Goal: Task Accomplishment & Management: Use online tool/utility

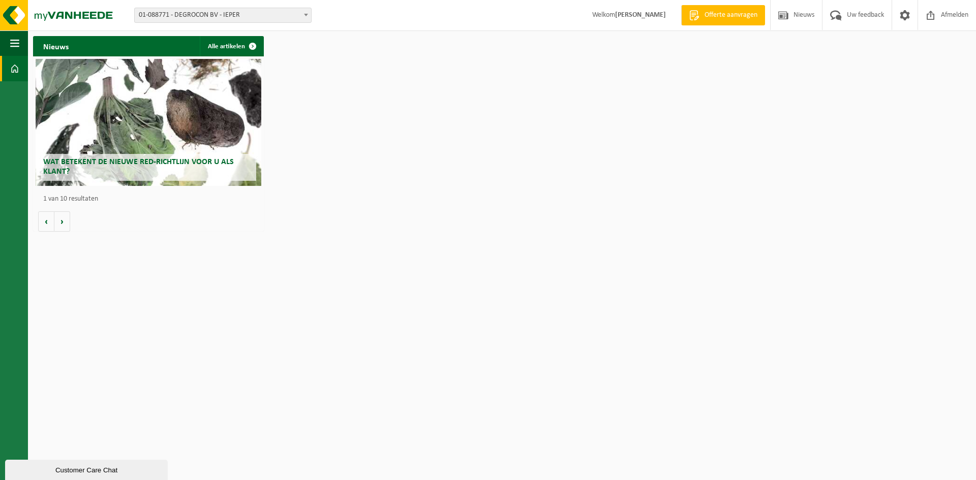
click at [241, 14] on span "01-088771 - DEGROCON BV - IEPER" at bounding box center [223, 15] width 176 height 14
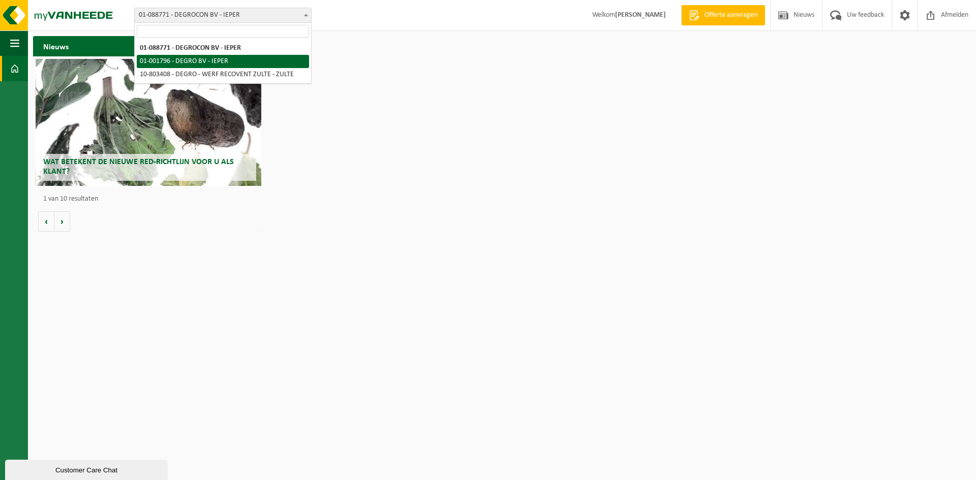
select select "36035"
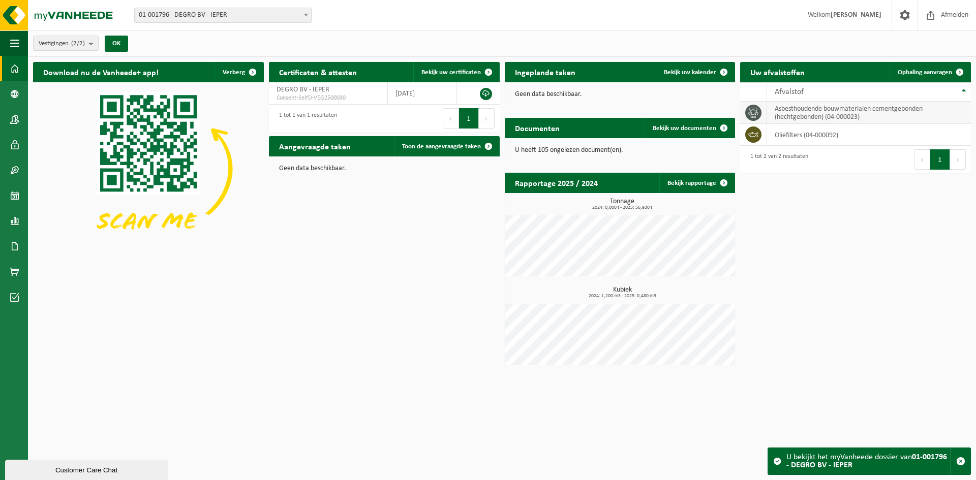
click at [826, 111] on td "asbesthoudende bouwmaterialen cementgebonden (hechtgebonden) (04-000023)" at bounding box center [869, 113] width 204 height 22
click at [933, 72] on span "Ophaling aanvragen" at bounding box center [925, 72] width 54 height 7
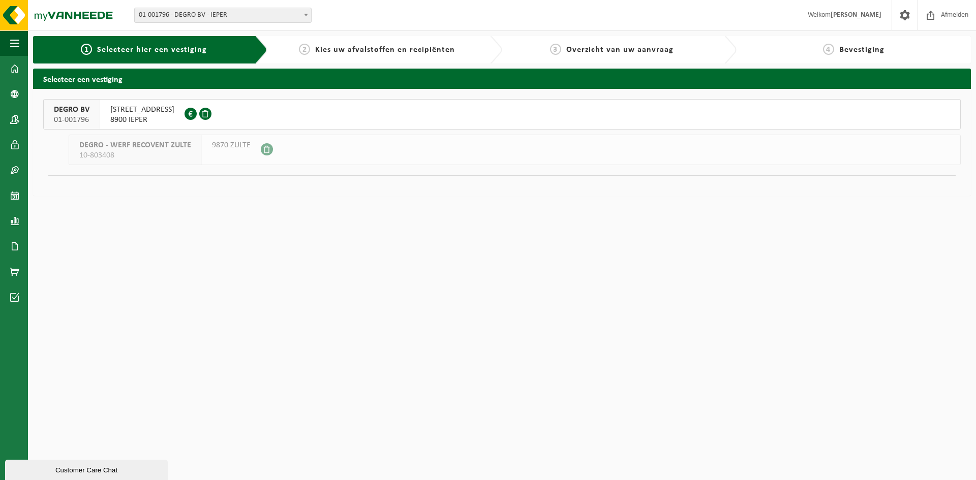
click at [84, 112] on span "DEGRO BV" at bounding box center [72, 110] width 36 height 10
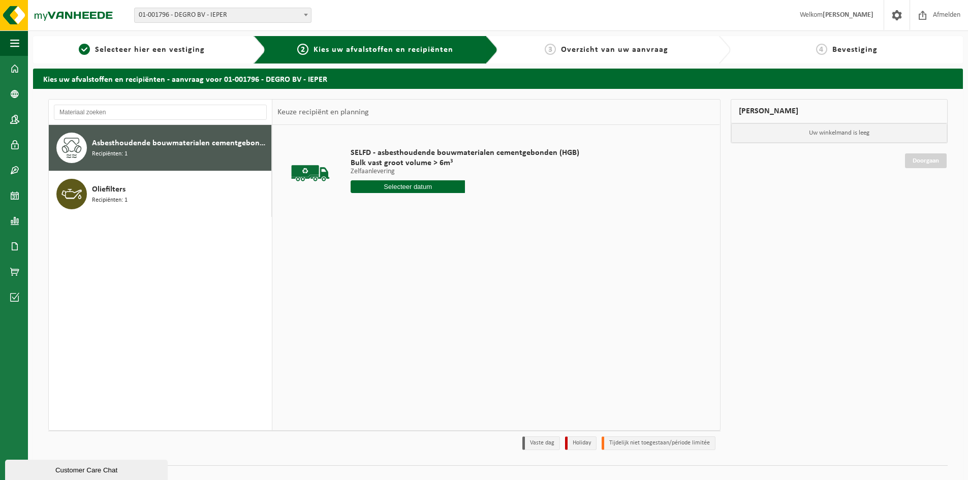
click at [144, 149] on span "Asbesthoudende bouwmaterialen cementgebonden (hechtgebonden)" at bounding box center [180, 143] width 177 height 12
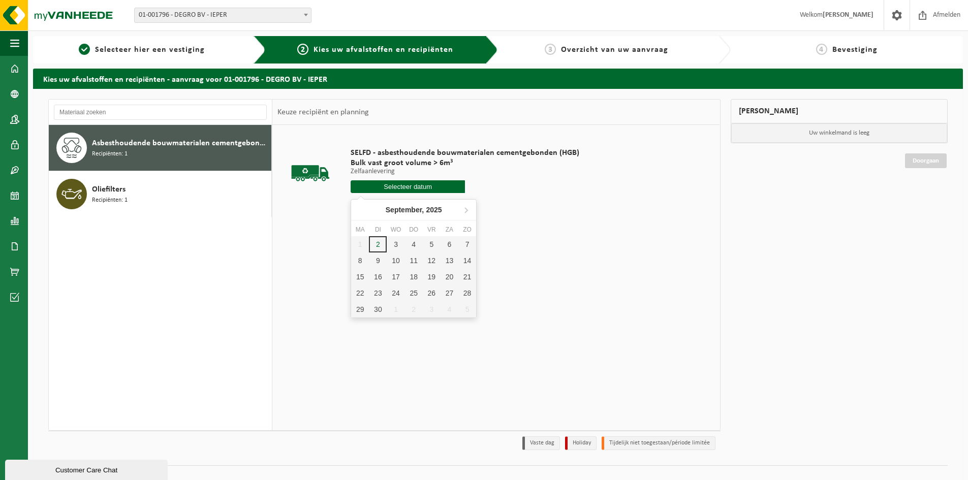
click at [428, 187] on input "text" at bounding box center [408, 186] width 114 height 13
click at [393, 245] on div "3" at bounding box center [396, 244] width 18 height 16
type input "Van 2025-09-03"
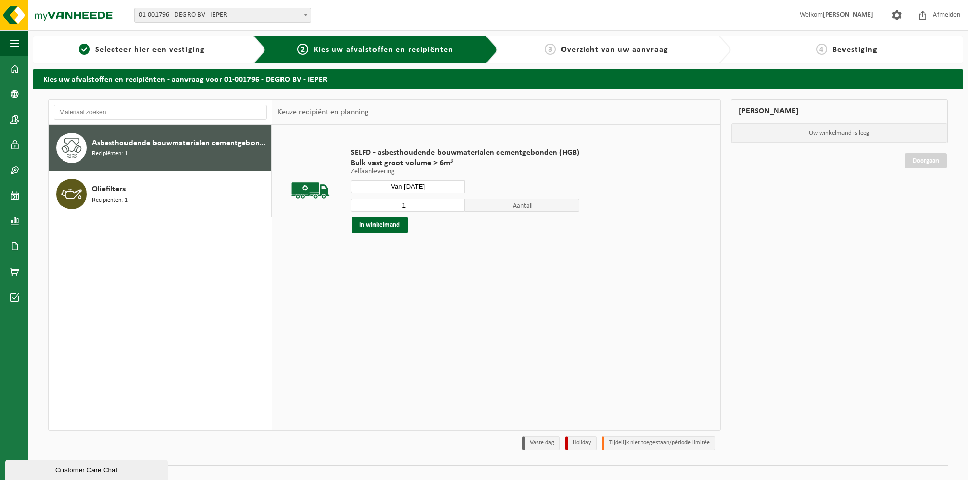
click at [447, 204] on input "1" at bounding box center [408, 205] width 114 height 13
type input "2"
click at [454, 204] on input "2" at bounding box center [408, 205] width 114 height 13
click at [389, 226] on button "In winkelmand" at bounding box center [380, 225] width 56 height 16
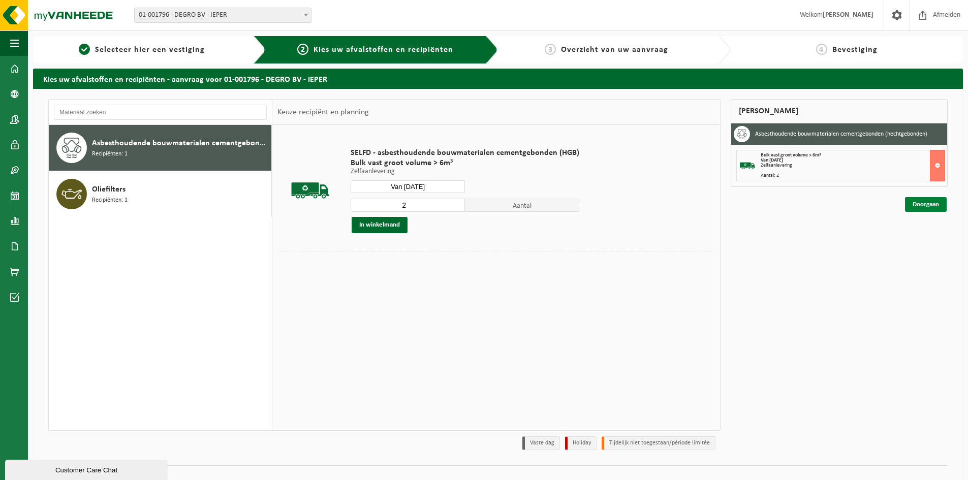
click at [923, 203] on link "Doorgaan" at bounding box center [926, 204] width 42 height 15
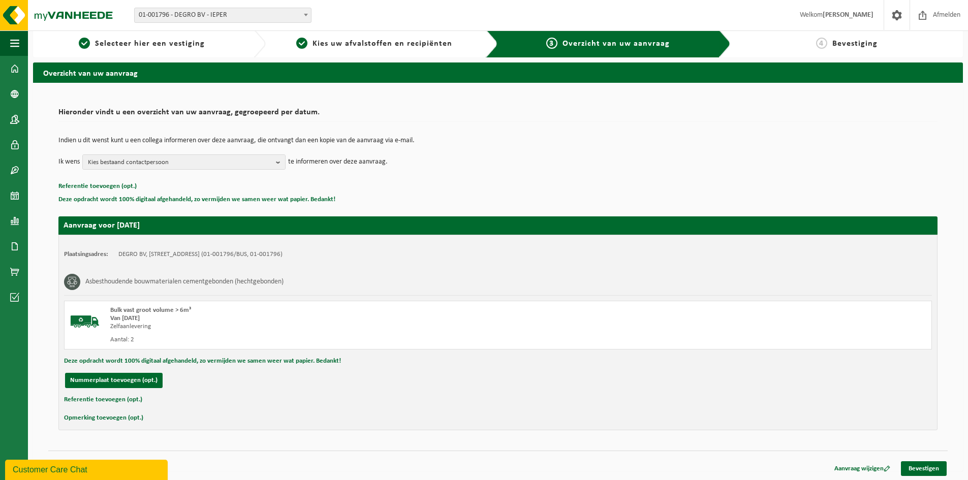
scroll to position [8, 0]
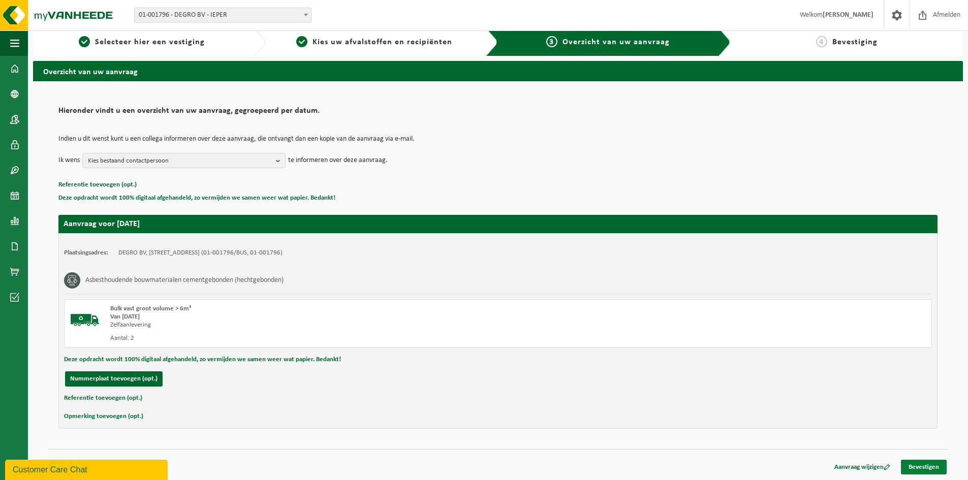
click at [915, 464] on link "Bevestigen" at bounding box center [924, 467] width 46 height 15
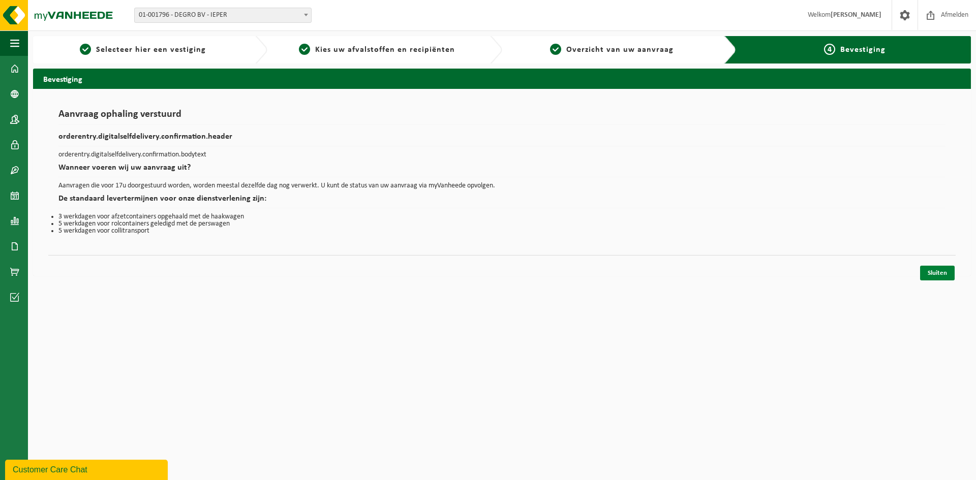
click at [936, 271] on link "Sluiten" at bounding box center [937, 273] width 35 height 15
